Goal: Check status: Check status

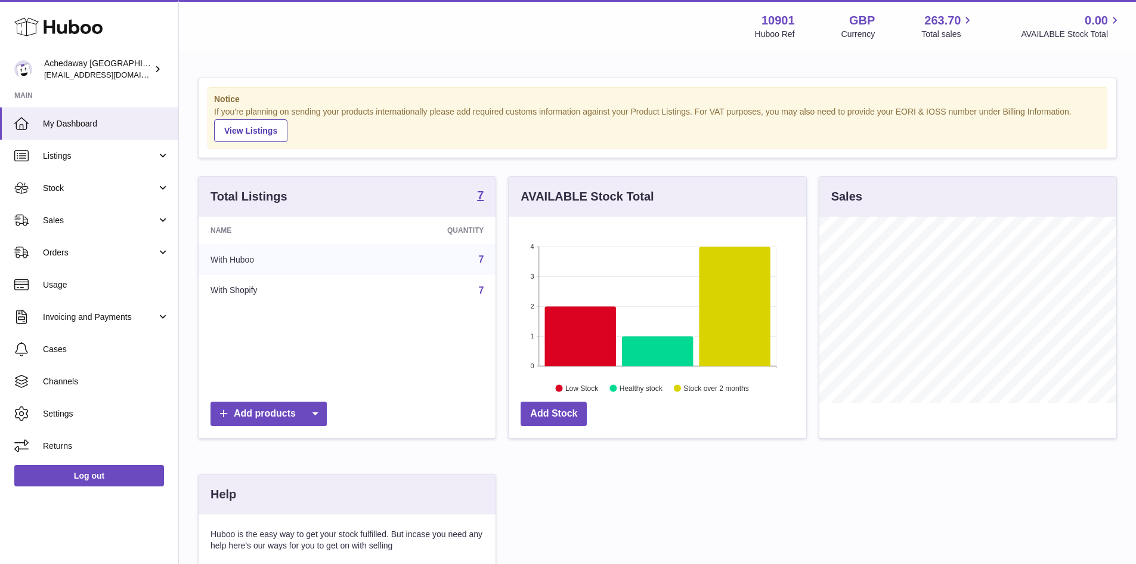
scroll to position [186, 298]
click at [78, 124] on span "My Dashboard" at bounding box center [106, 123] width 126 height 11
click at [134, 190] on span "Stock" at bounding box center [100, 187] width 114 height 11
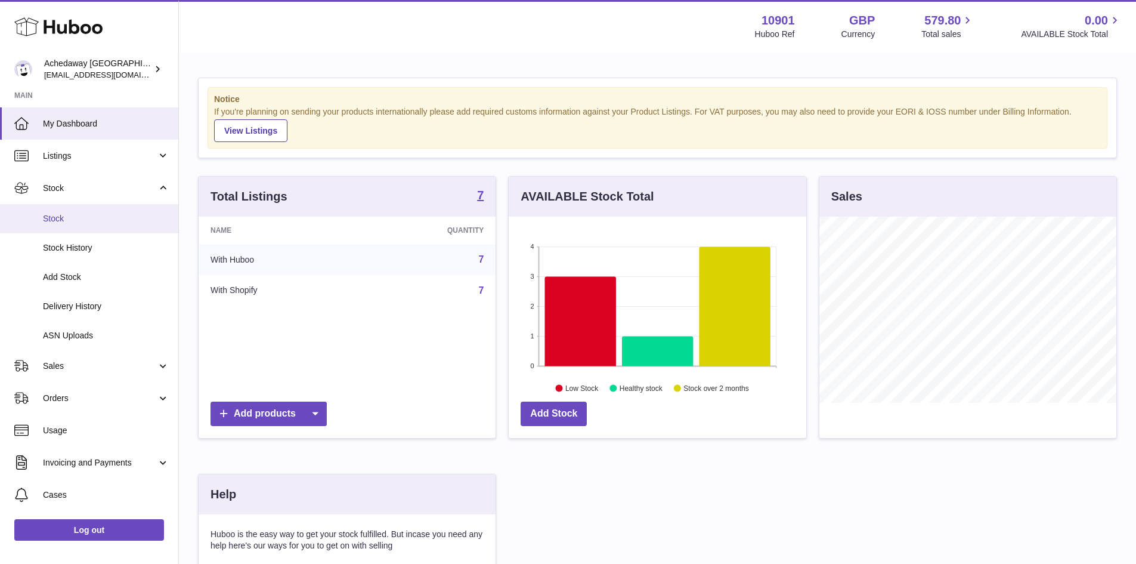
click at [126, 221] on span "Stock" at bounding box center [106, 218] width 126 height 11
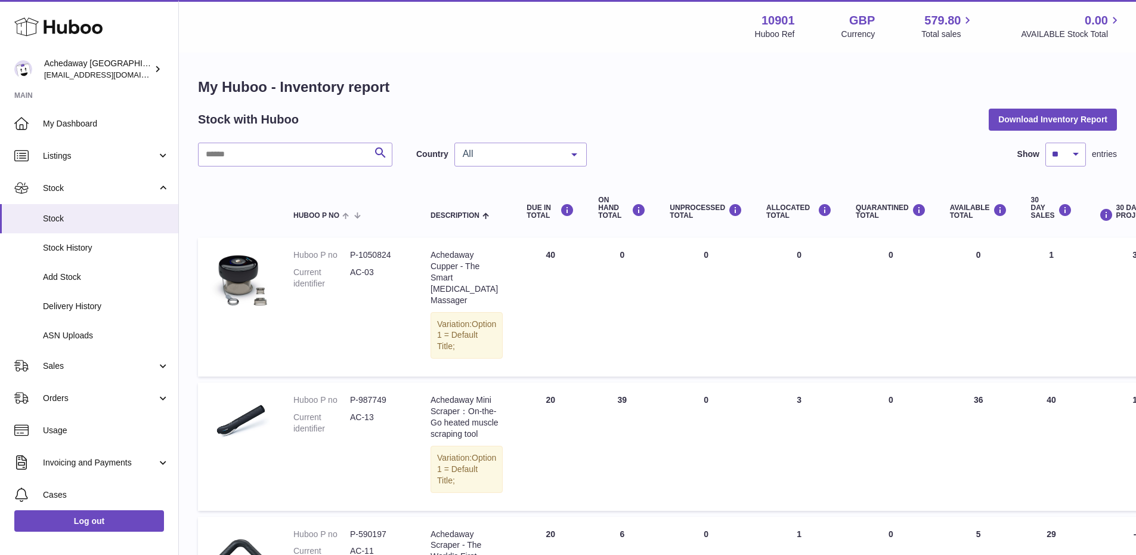
click at [490, 138] on div "My Huboo - Inventory report Stock with Huboo Download Inventory Report Search C…" at bounding box center [657, 554] width 919 height 953
click at [493, 159] on span "All" at bounding box center [511, 154] width 103 height 12
click at [496, 192] on span "GB" at bounding box center [520, 202] width 131 height 24
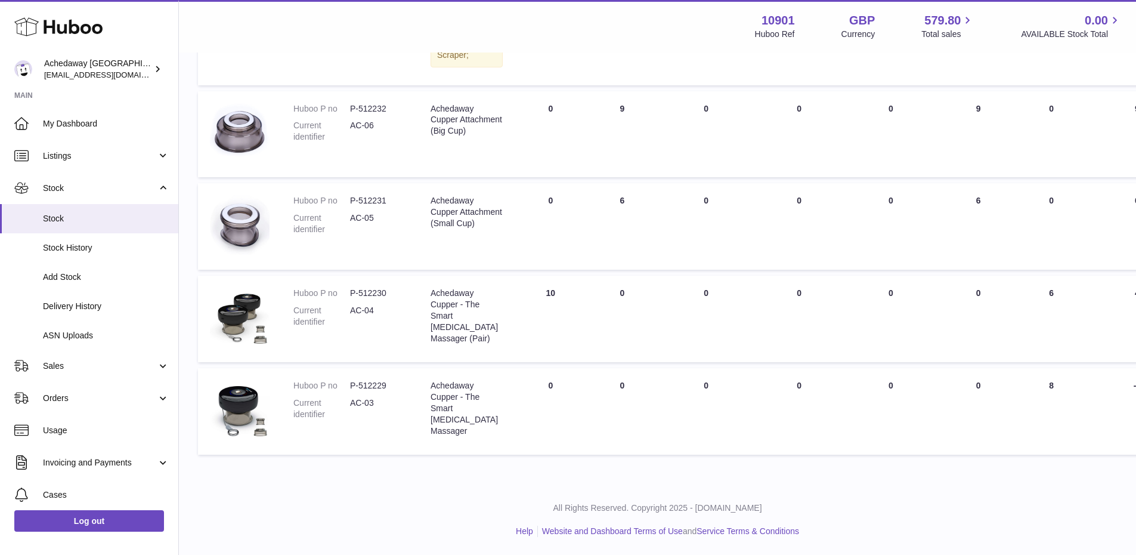
scroll to position [459, 0]
click at [124, 181] on link "Stock" at bounding box center [89, 188] width 178 height 32
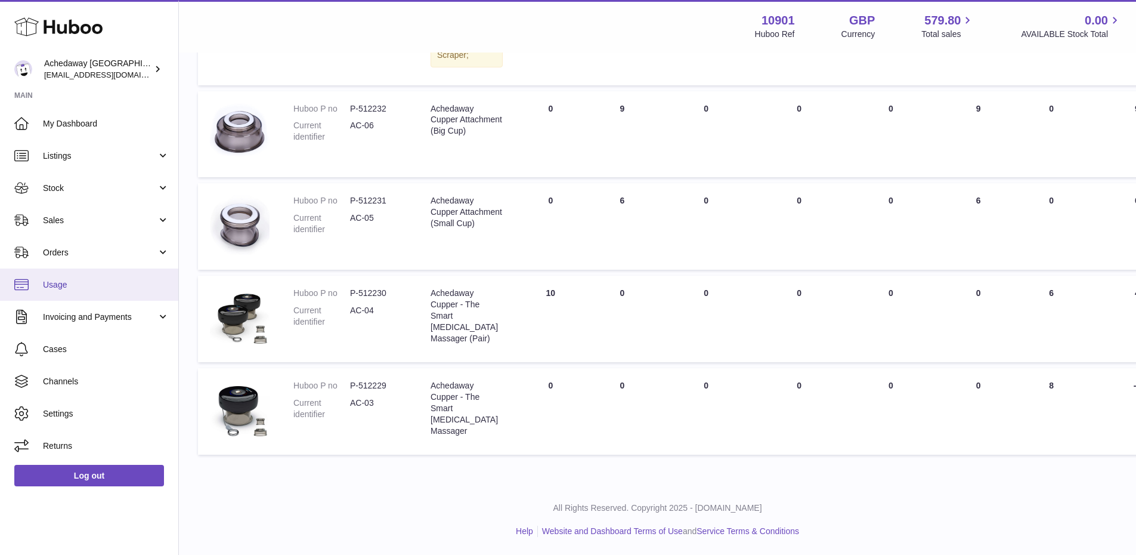
click at [107, 285] on span "Usage" at bounding box center [106, 284] width 126 height 11
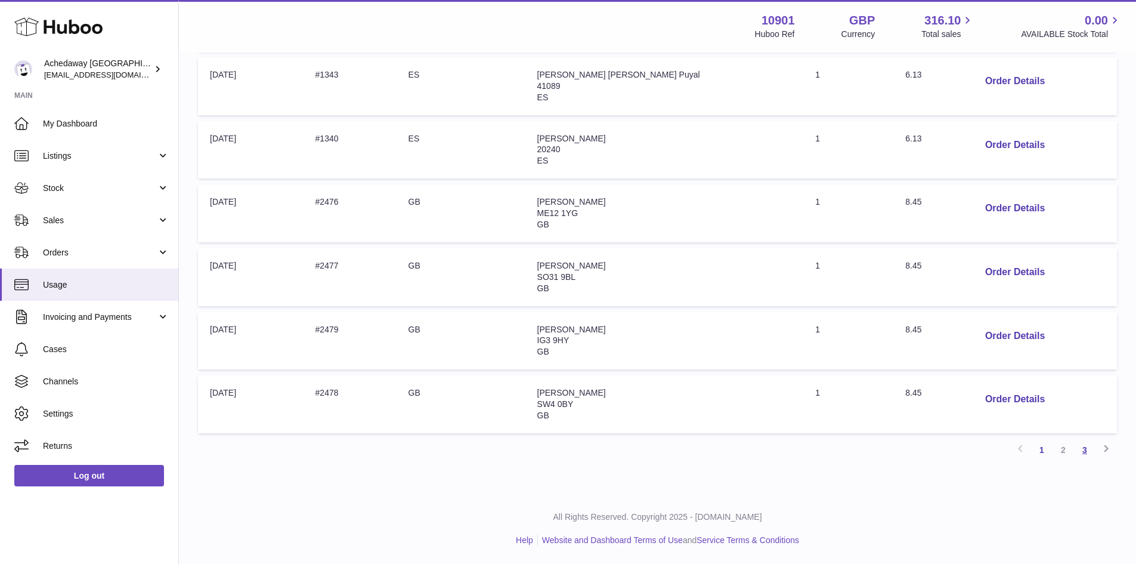
click at [1085, 453] on link "3" at bounding box center [1084, 449] width 21 height 21
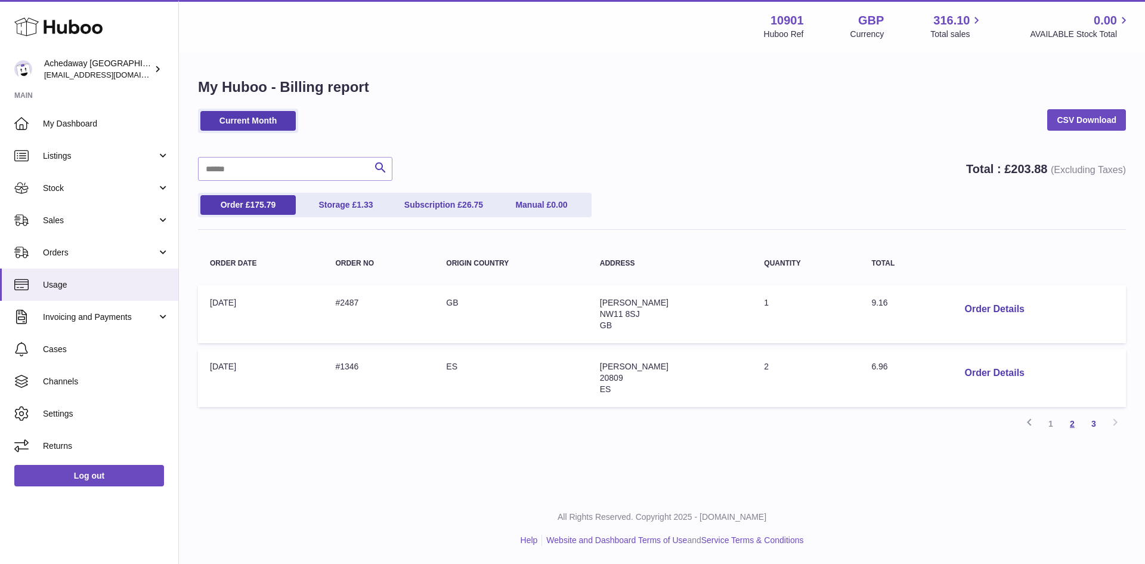
click at [1073, 425] on link "2" at bounding box center [1072, 423] width 21 height 21
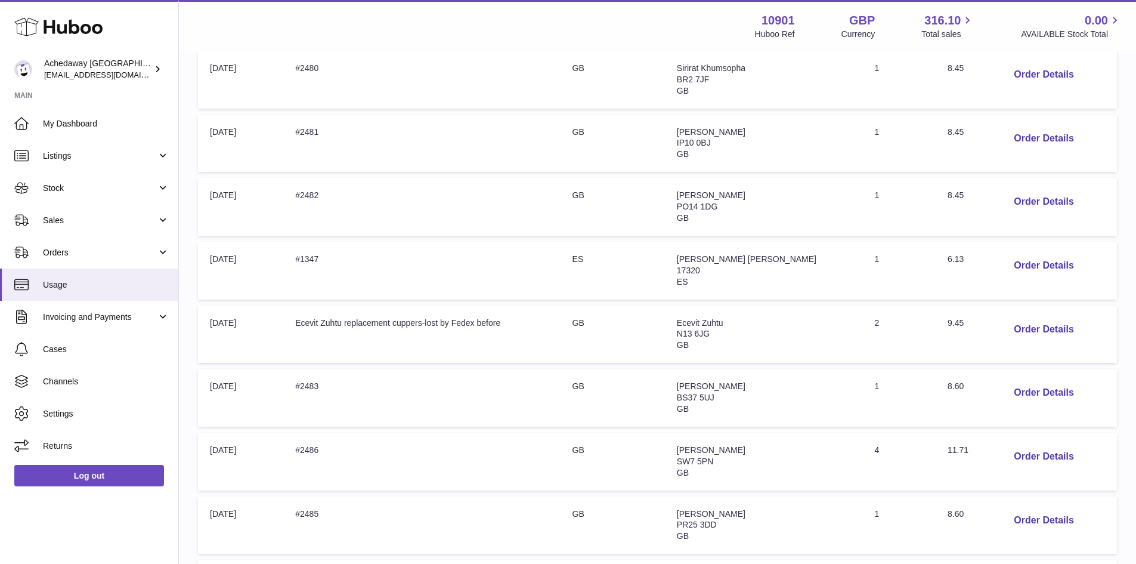
scroll to position [482, 0]
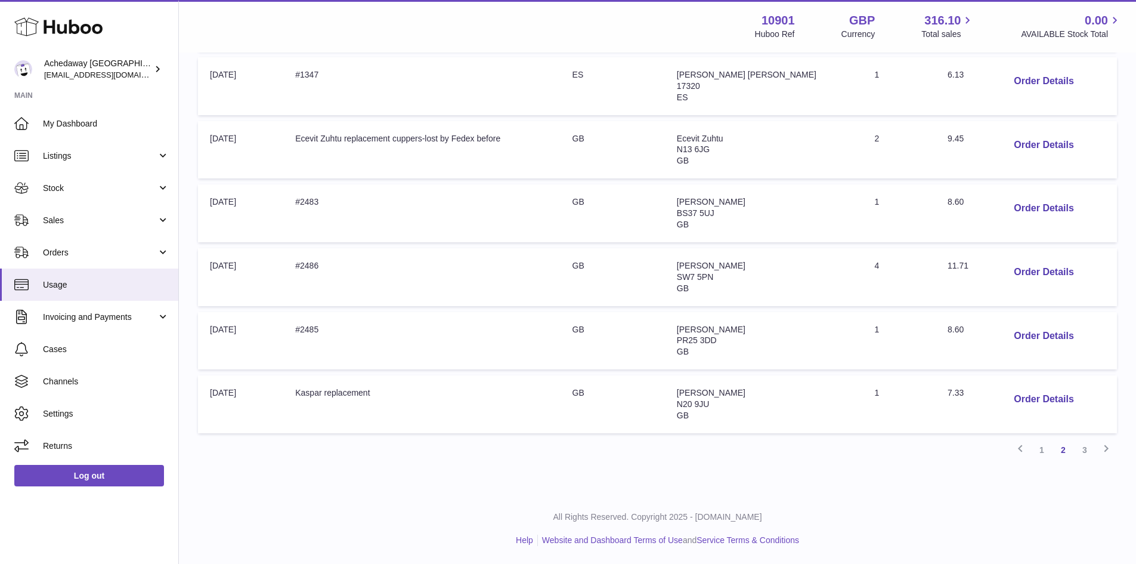
click at [952, 264] on span "11.71" at bounding box center [958, 266] width 21 height 10
copy span "11.71"
click at [1091, 453] on link "3" at bounding box center [1084, 449] width 21 height 21
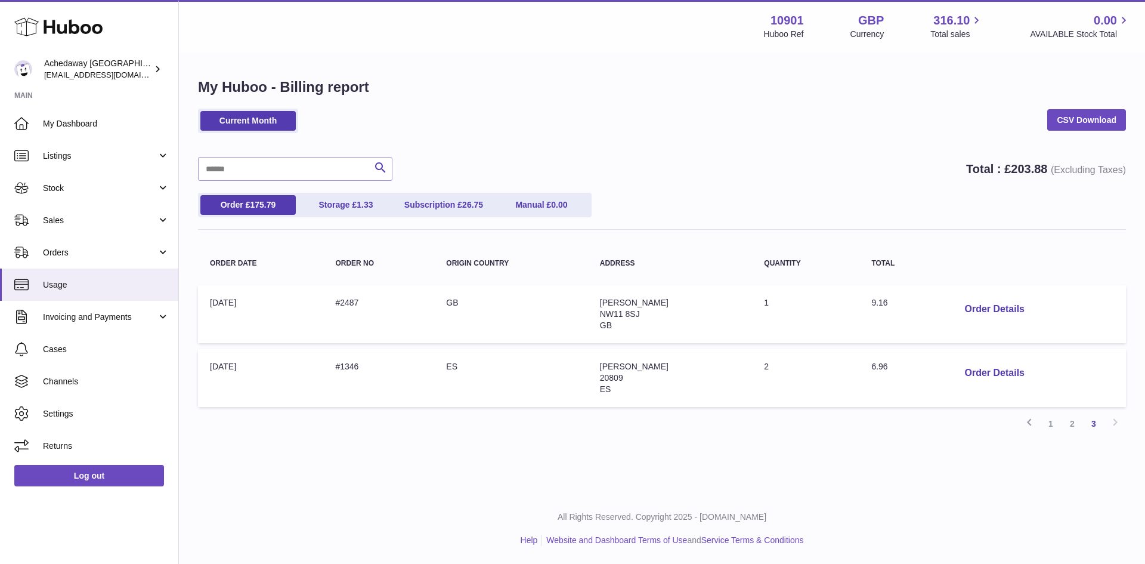
click at [887, 303] on span "9.16" at bounding box center [879, 303] width 16 height 10
copy span "9.16"
click at [1066, 427] on link "2" at bounding box center [1072, 423] width 21 height 21
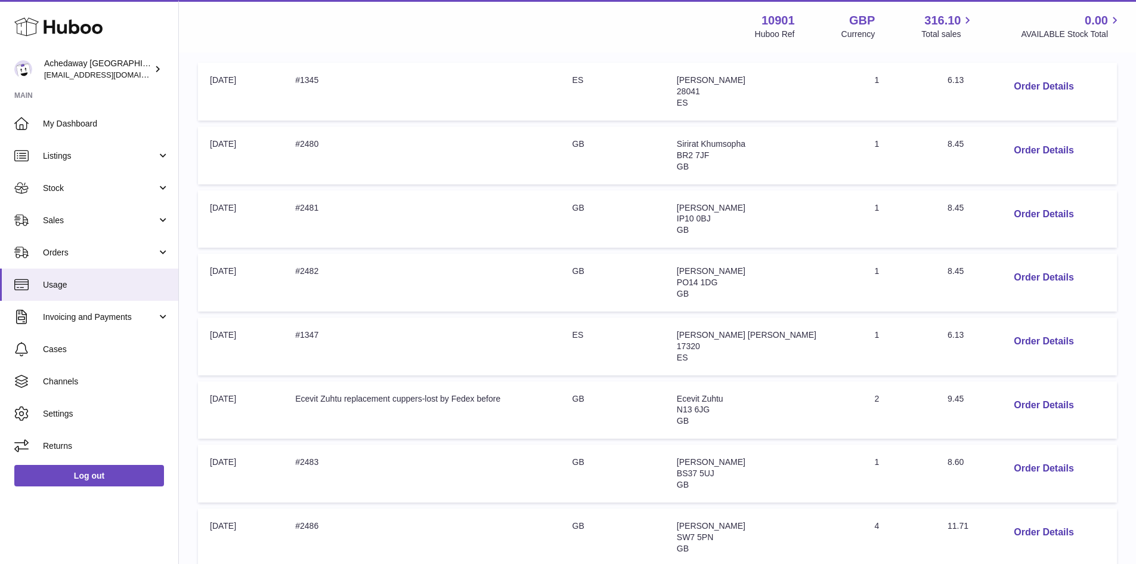
scroll to position [417, 0]
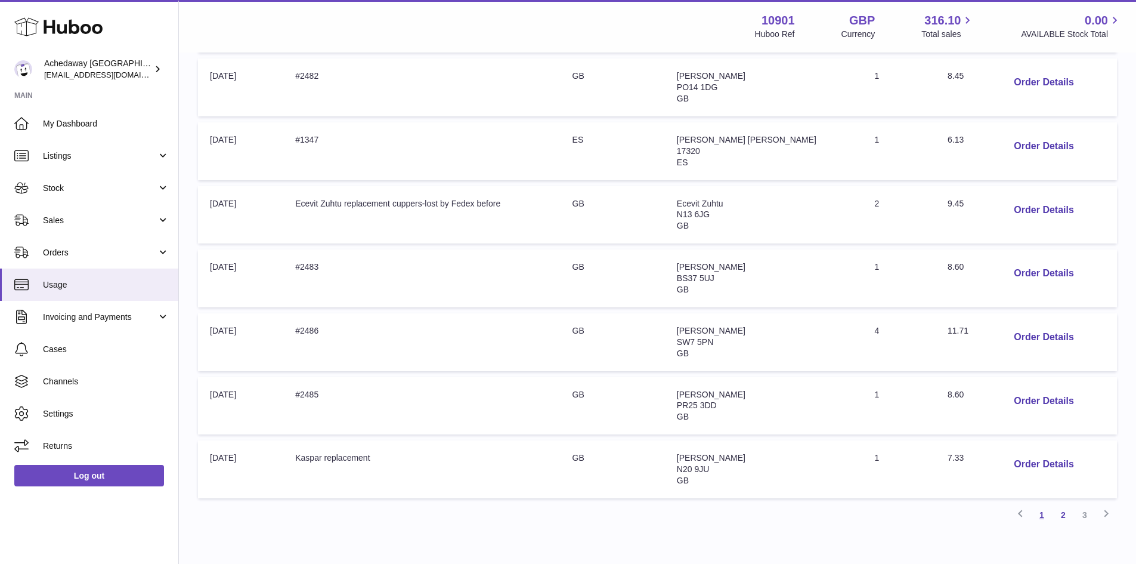
click at [1044, 514] on link "1" at bounding box center [1041, 514] width 21 height 21
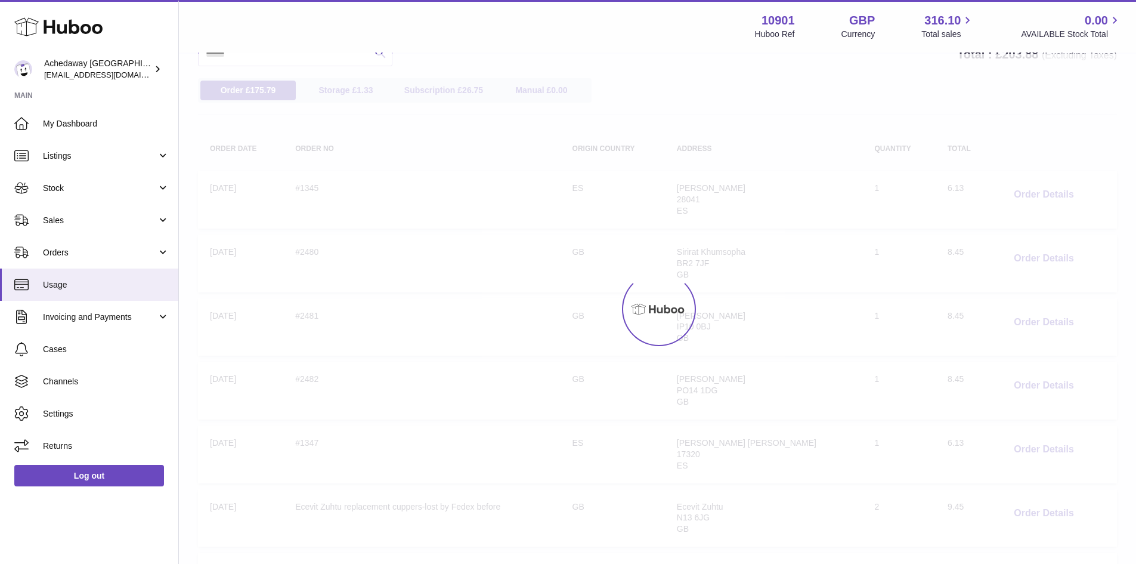
scroll to position [54, 0]
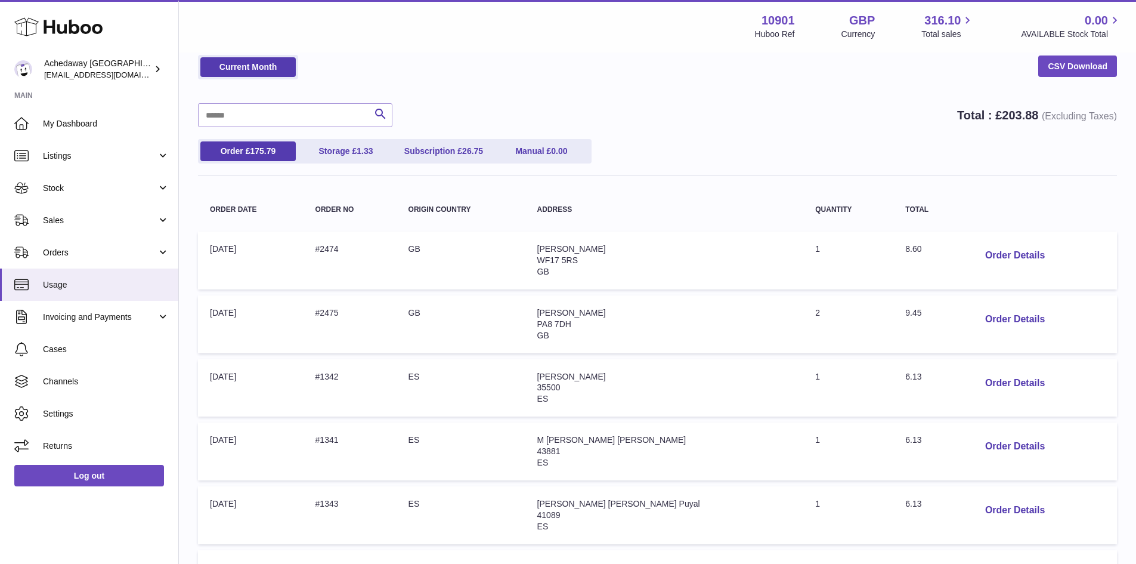
click at [905, 316] on span "9.45" at bounding box center [913, 313] width 16 height 10
copy span "9.45"
click at [102, 215] on span "Sales" at bounding box center [100, 220] width 114 height 11
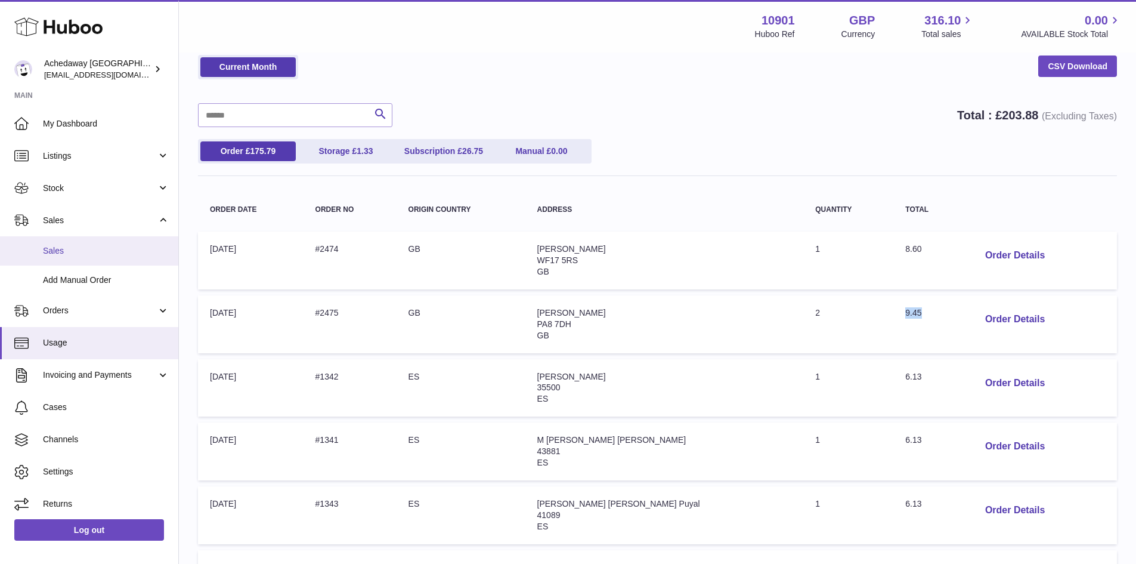
click at [103, 248] on span "Sales" at bounding box center [106, 250] width 126 height 11
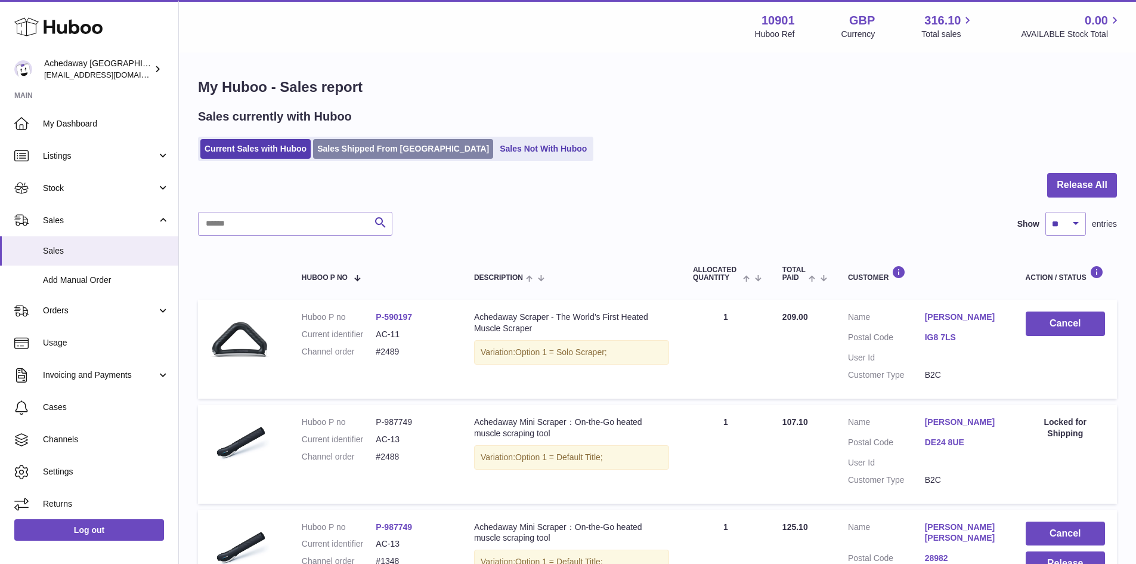
click at [370, 144] on link "Sales Shipped From [GEOGRAPHIC_DATA]" at bounding box center [403, 149] width 180 height 20
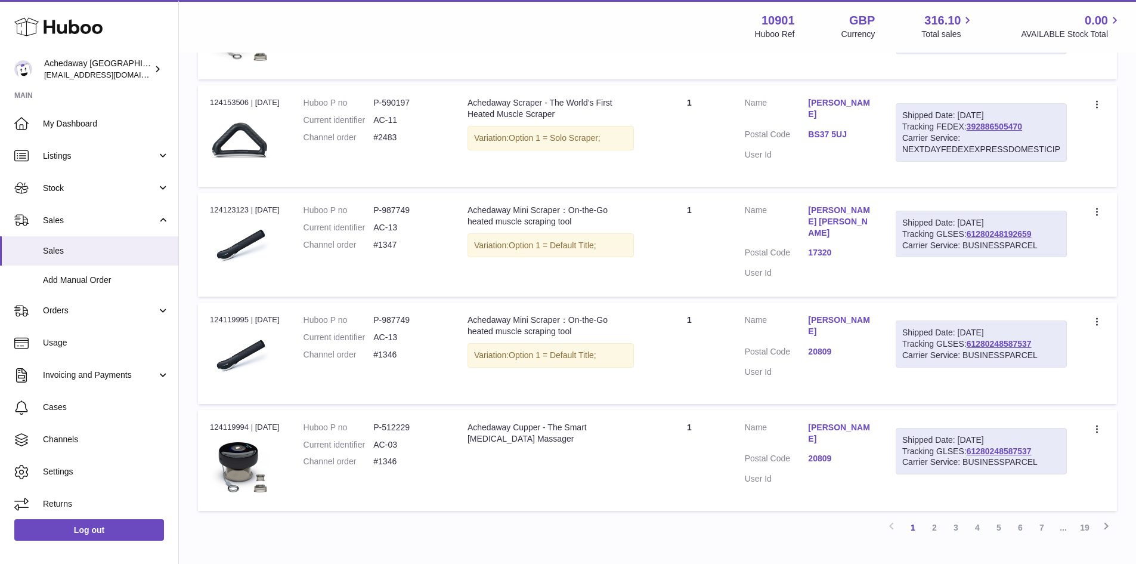
scroll to position [914, 0]
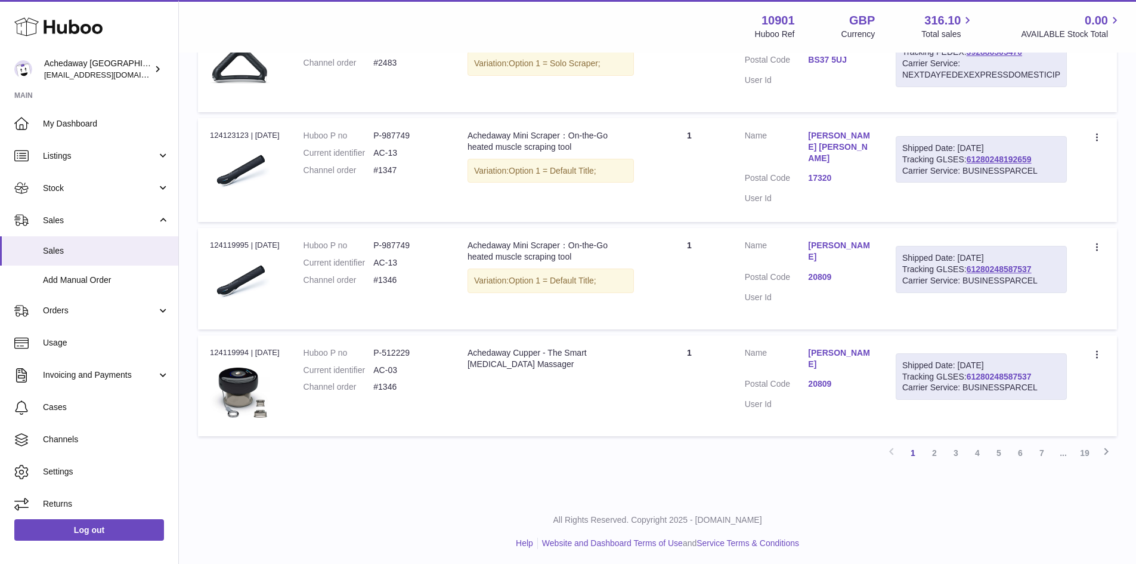
click at [973, 372] on link "61280248587537" at bounding box center [999, 377] width 65 height 10
click at [43, 252] on link "Sales" at bounding box center [89, 250] width 178 height 29
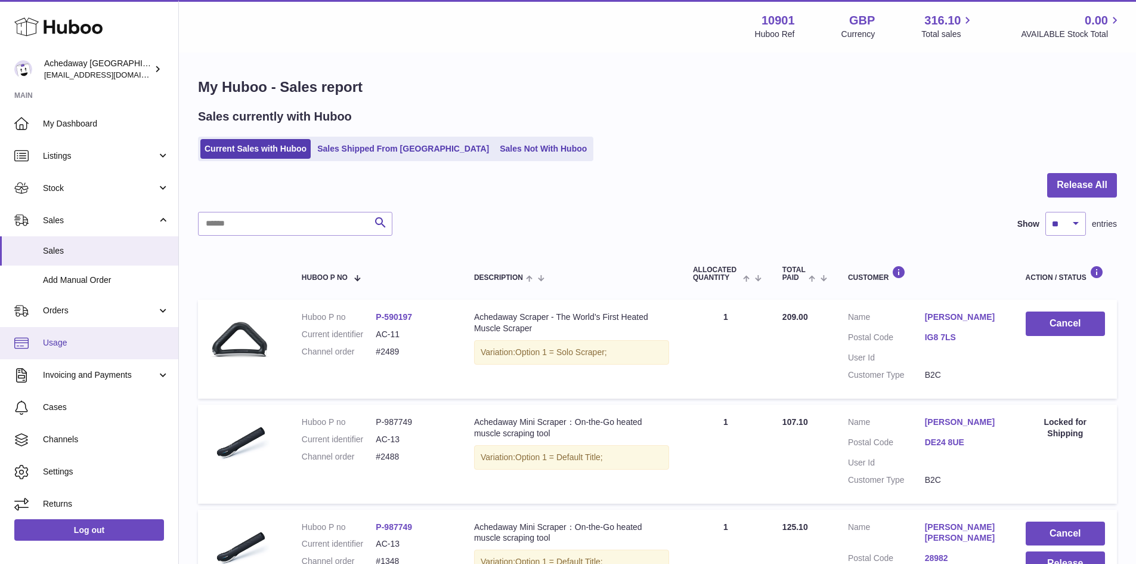
click at [79, 348] on span "Usage" at bounding box center [106, 342] width 126 height 11
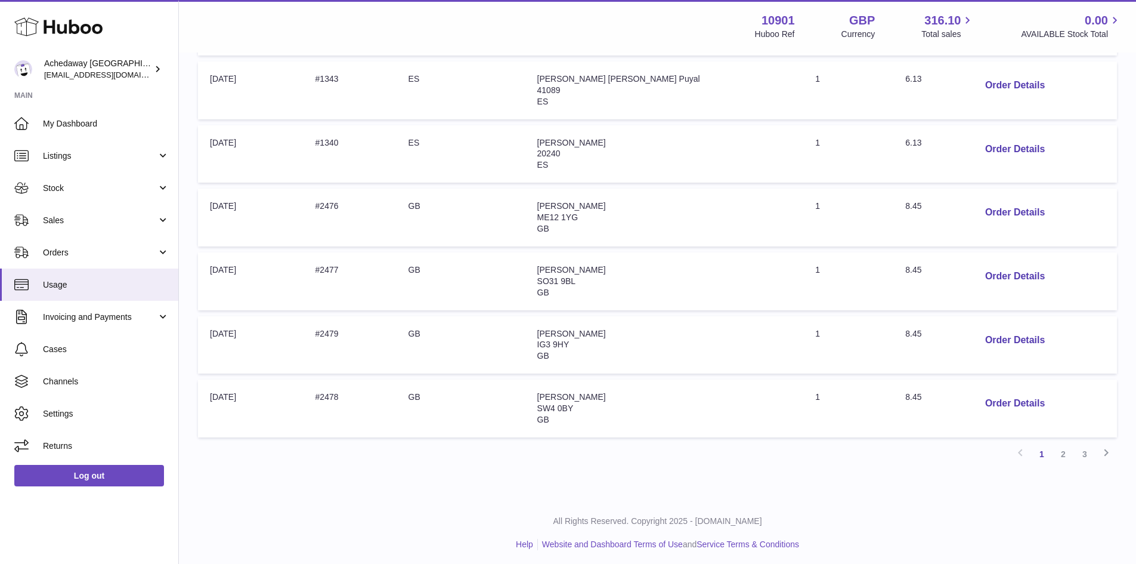
scroll to position [482, 0]
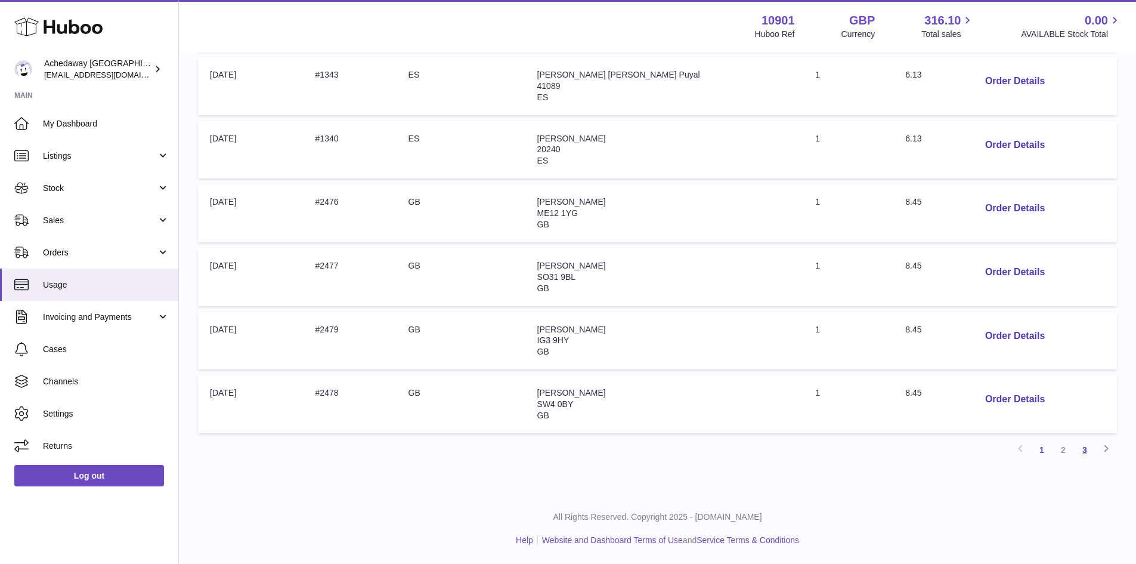
click at [1083, 453] on link "3" at bounding box center [1084, 449] width 21 height 21
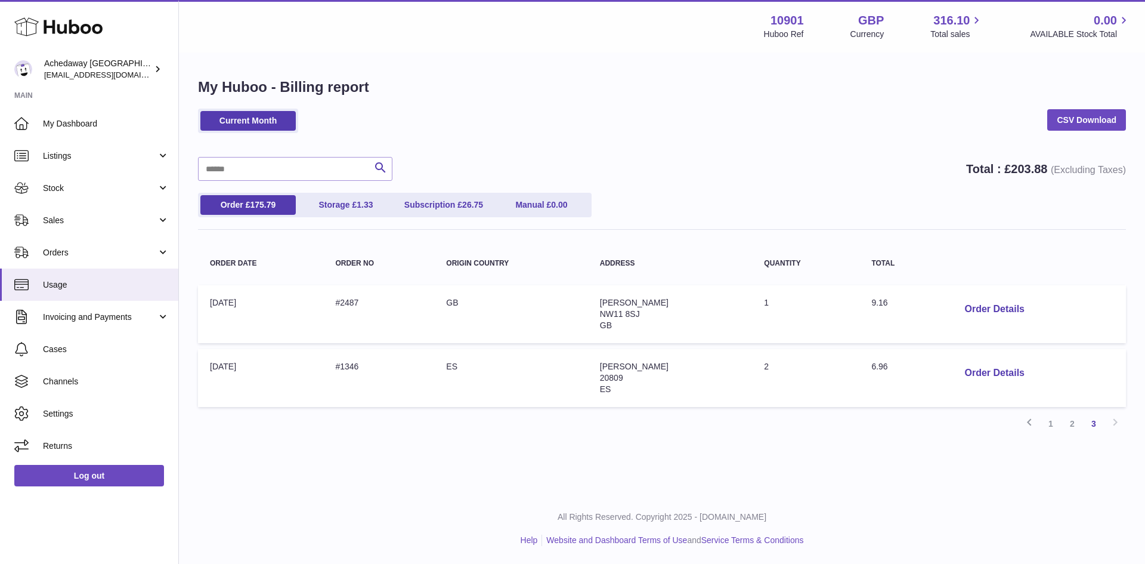
click at [887, 365] on span "6.96" at bounding box center [879, 366] width 16 height 10
copy span "6.96"
